Goal: Ask a question: Seek information or help from site administrators or community

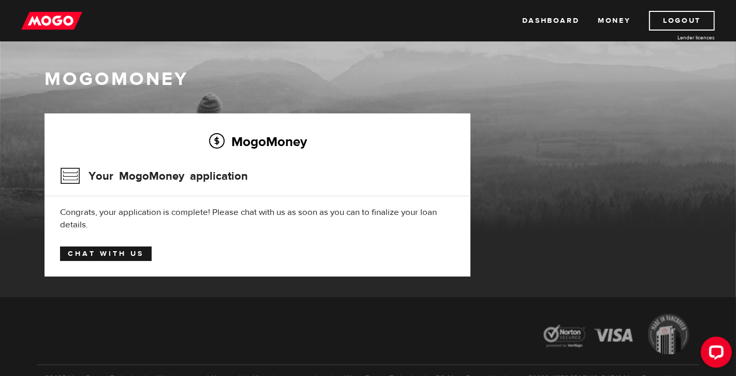
click at [72, 254] on link "Chat with us" at bounding box center [106, 253] width 92 height 14
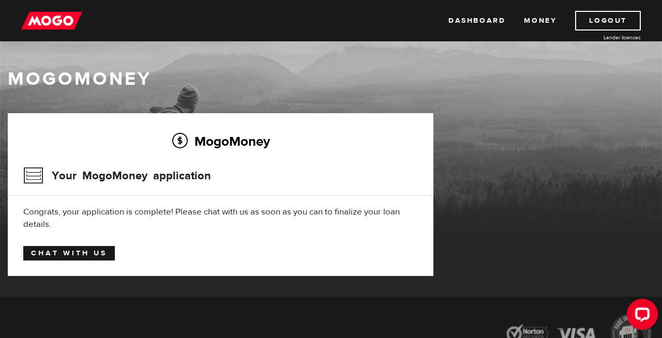
click at [104, 257] on link "Chat with us" at bounding box center [69, 253] width 92 height 14
click at [467, 22] on link "Dashboard" at bounding box center [477, 21] width 57 height 20
click at [548, 24] on link "Money" at bounding box center [540, 21] width 33 height 20
click at [638, 313] on icon "Open LiveChat chat widget" at bounding box center [643, 314] width 10 height 7
click at [485, 21] on link "Dashboard" at bounding box center [477, 21] width 57 height 20
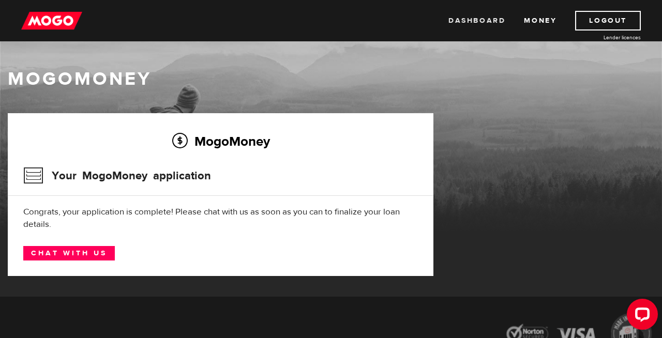
click at [493, 19] on link "Dashboard" at bounding box center [477, 21] width 57 height 20
